Goal: Information Seeking & Learning: Learn about a topic

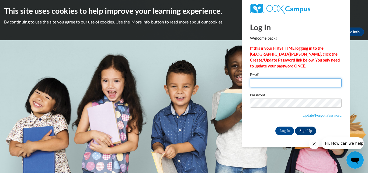
click at [279, 86] on input "Email" at bounding box center [296, 82] width 92 height 9
type input "moriahm0823@gmail.com"
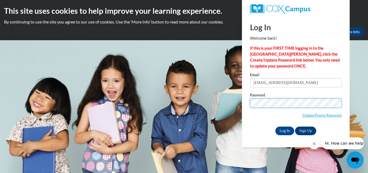
click at [275, 126] on input "Log In" at bounding box center [284, 130] width 19 height 9
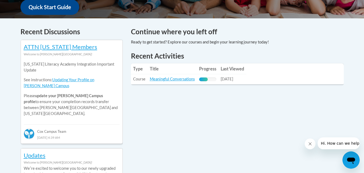
scroll to position [217, 0]
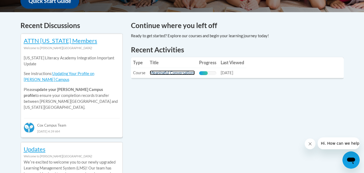
click at [172, 74] on link "Meaningful Conversations" at bounding box center [172, 72] width 45 height 5
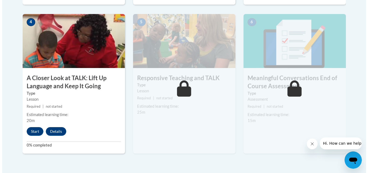
scroll to position [323, 0]
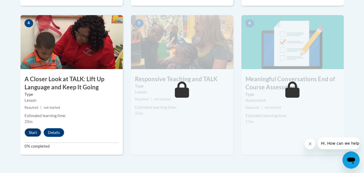
click at [33, 132] on button "Start" at bounding box center [33, 132] width 17 height 9
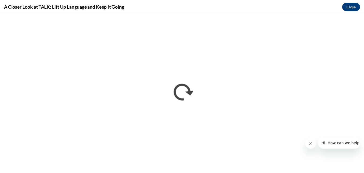
scroll to position [0, 0]
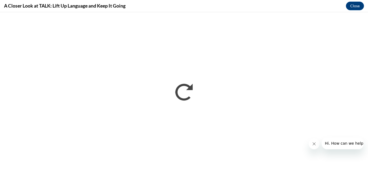
click at [312, 143] on icon "Close message from company" at bounding box center [314, 143] width 4 height 4
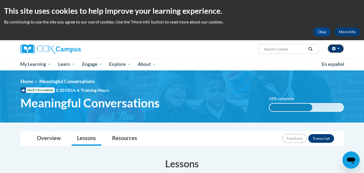
click at [335, 49] on icon "button" at bounding box center [334, 49] width 4 height 4
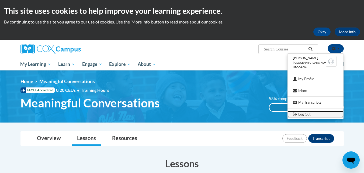
click at [302, 115] on link "Log Out" at bounding box center [315, 114] width 56 height 7
